Goal: Check status: Check status

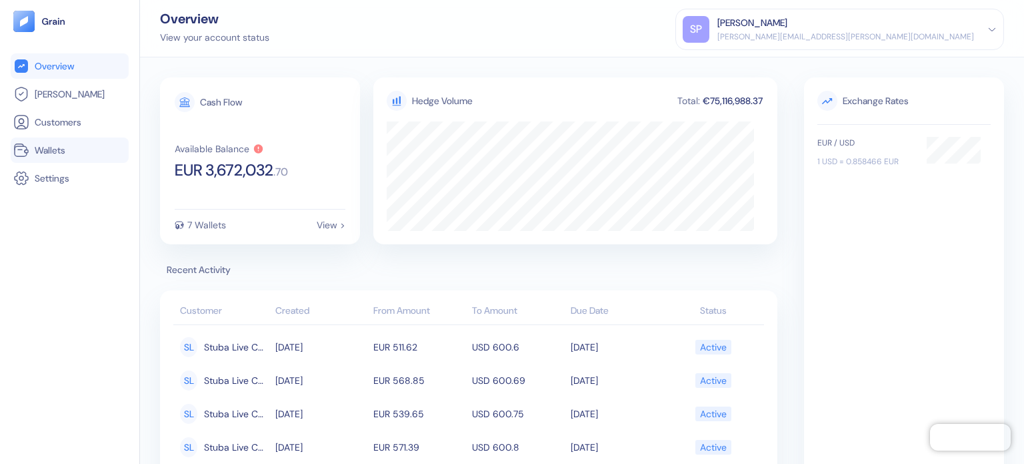
click at [60, 145] on span "Wallets" at bounding box center [50, 149] width 31 height 13
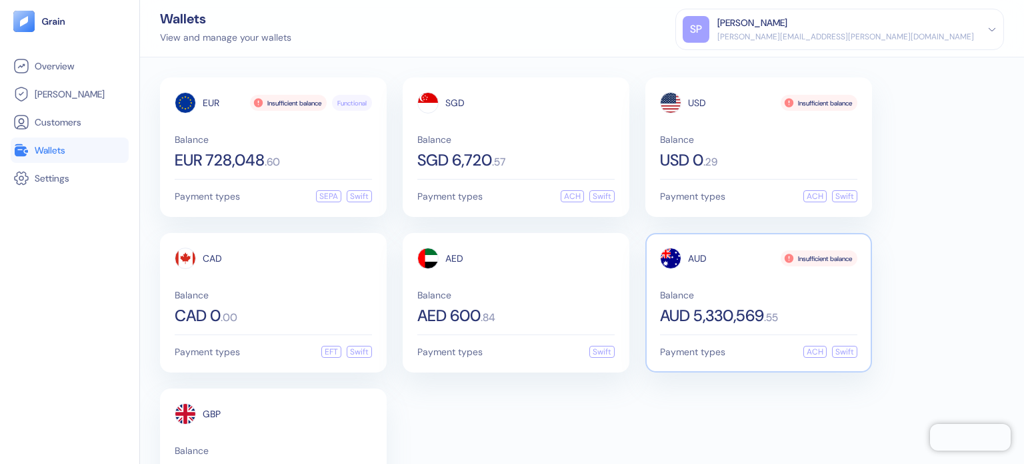
click at [810, 253] on div "Insufficient balance" at bounding box center [819, 258] width 77 height 16
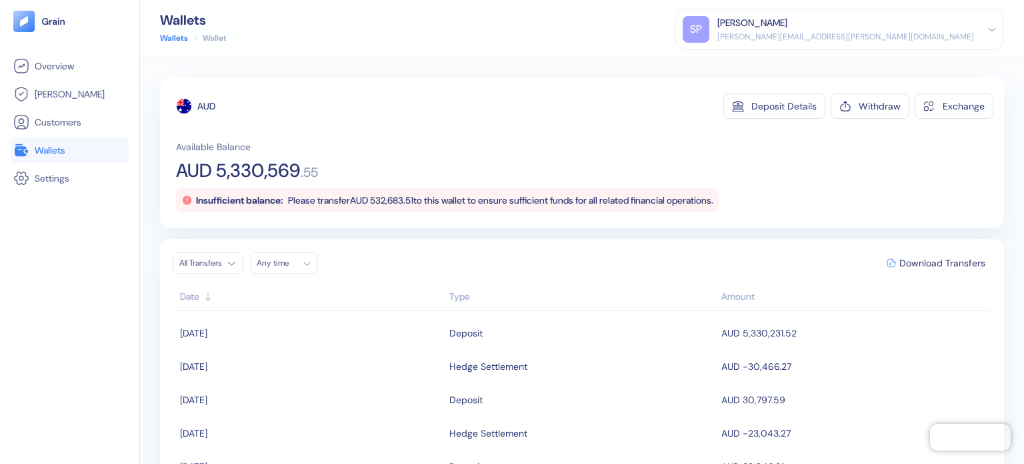
click at [56, 154] on span "Wallets" at bounding box center [50, 149] width 31 height 13
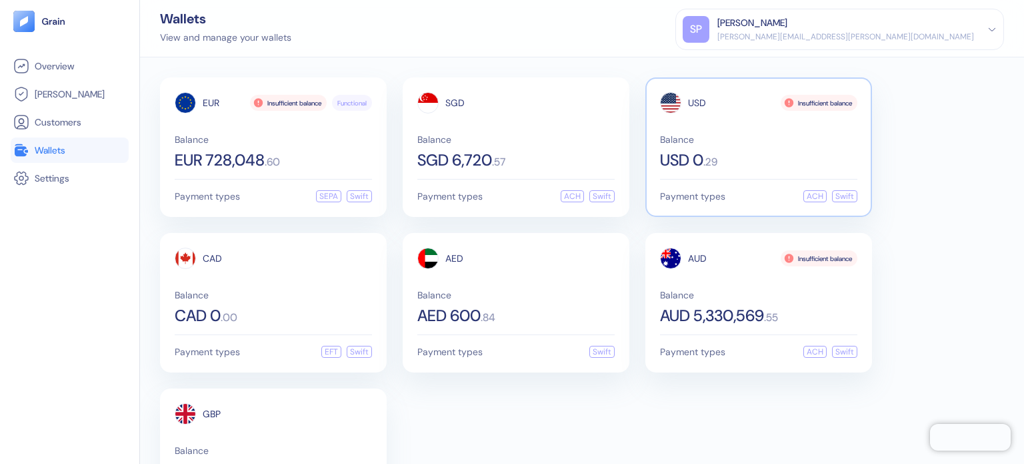
click at [731, 116] on div "USD Insufficient balance Balance USD 0 . 29" at bounding box center [758, 130] width 197 height 76
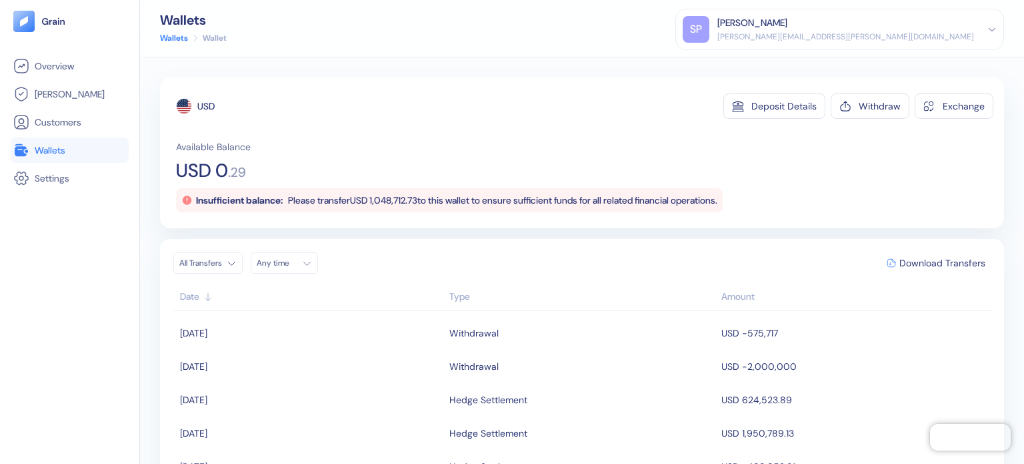
click at [53, 146] on span "Wallets" at bounding box center [50, 149] width 31 height 13
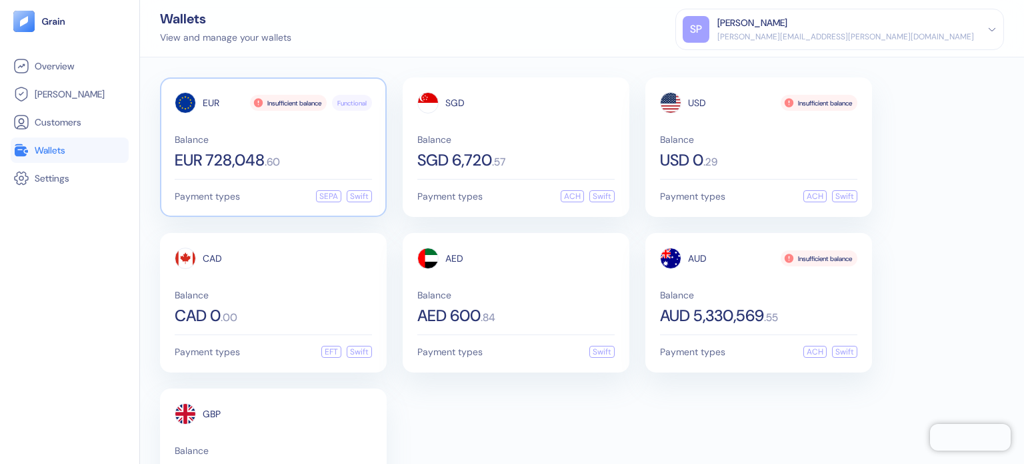
click at [200, 132] on div "EUR Insufficient balance Functional Balance EUR 728,048 . 60" at bounding box center [273, 130] width 197 height 76
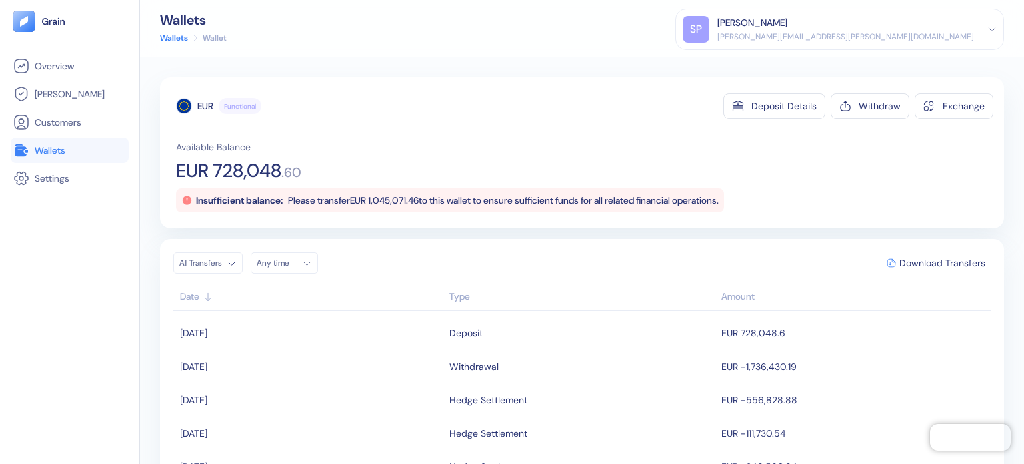
click at [387, 192] on div "Insufficient balance: Please transfer EUR 1,045,071.46 to this wallet to ensure…" at bounding box center [450, 200] width 548 height 24
click at [60, 142] on link "Wallets" at bounding box center [69, 150] width 113 height 16
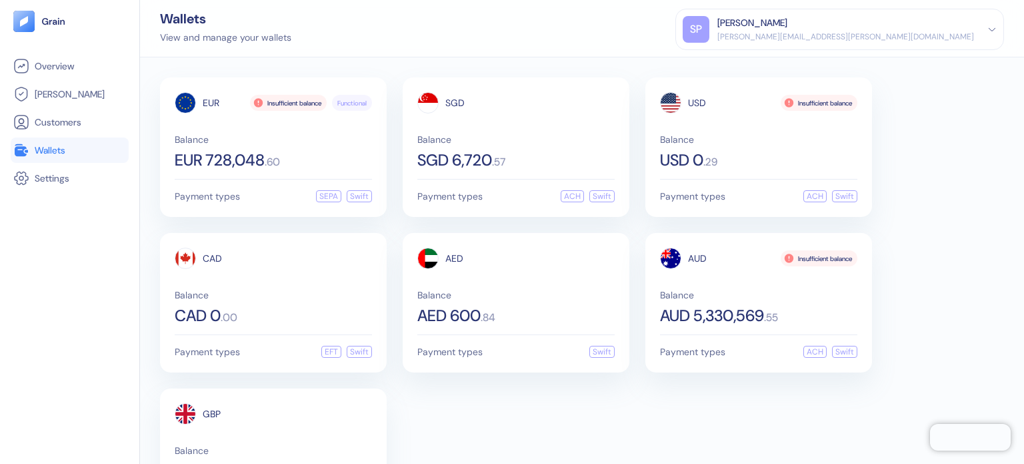
click at [496, 463] on div "EUR Insufficient balance Functional Balance EUR 728,048 . 60 Payment types SEPA…" at bounding box center [582, 302] width 844 height 450
click at [586, 389] on div "EUR Insufficient balance Functional Balance EUR 728,048 . 60 Payment types SEPA…" at bounding box center [582, 302] width 844 height 450
click at [566, 383] on div "EUR Insufficient balance Functional Balance EUR 728,048 . 60 Payment types SEPA…" at bounding box center [582, 302] width 844 height 450
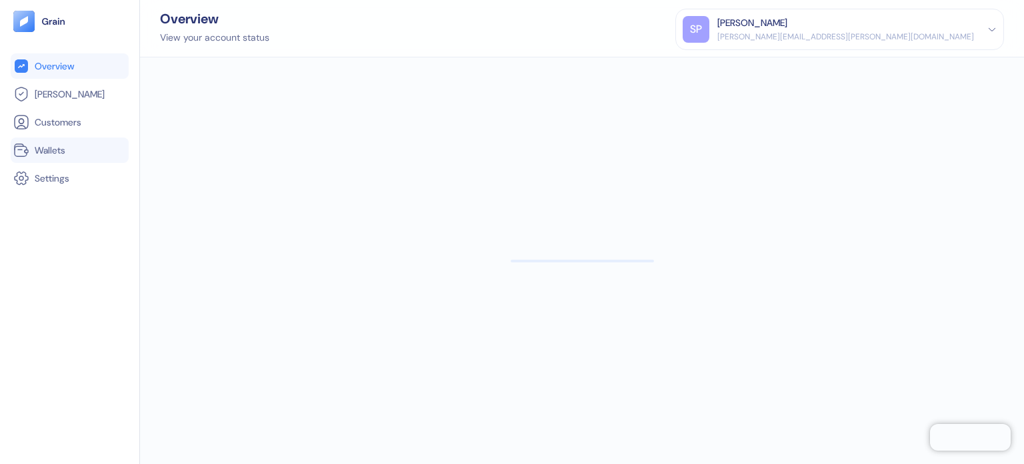
click at [59, 149] on span "Wallets" at bounding box center [50, 149] width 31 height 13
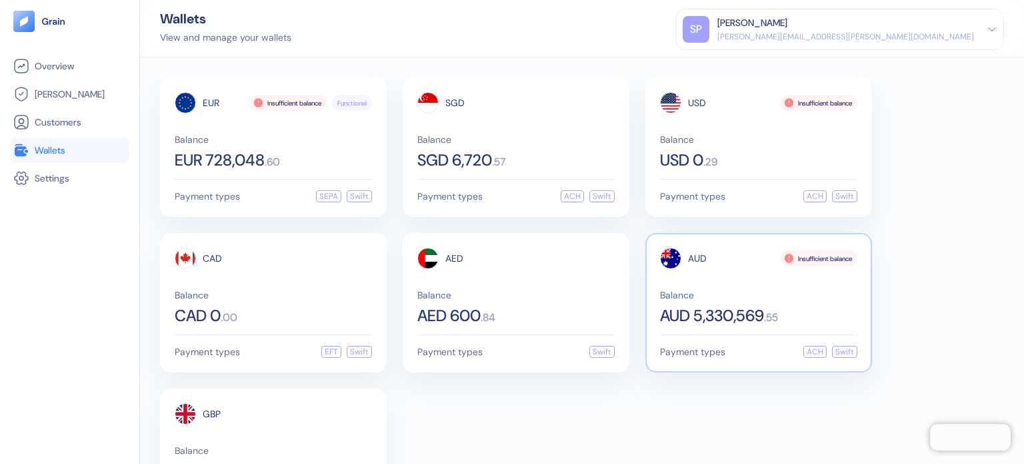
click at [729, 272] on div "AUD Insufficient balance Balance AUD 5,330,569 . 55" at bounding box center [758, 285] width 197 height 76
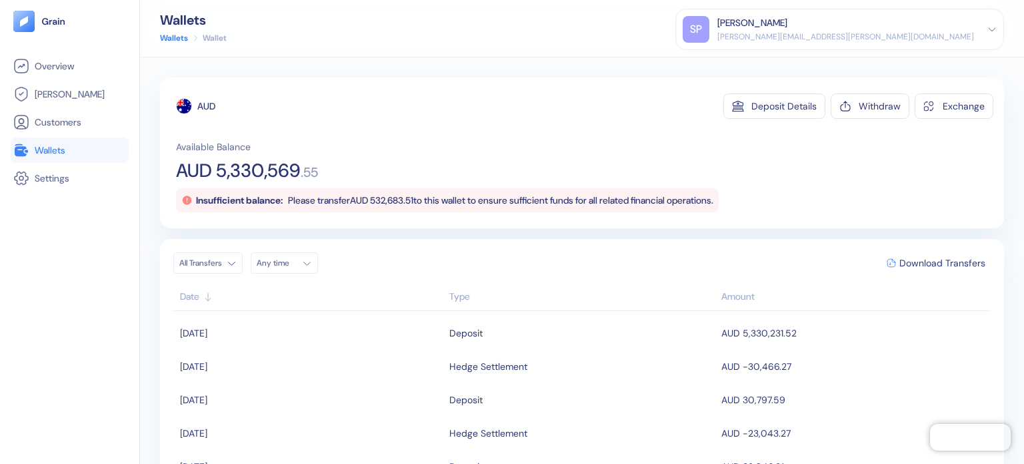
click at [39, 146] on span "Wallets" at bounding box center [50, 149] width 31 height 13
